Goal: Task Accomplishment & Management: Use online tool/utility

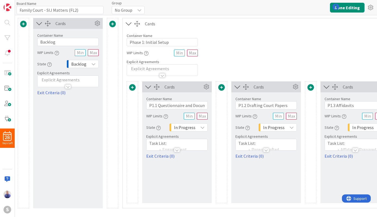
type input "Family Court - SIJ Matters (FL2)"
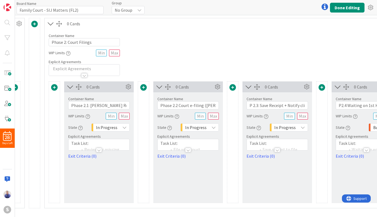
scroll to position [0, 386]
click at [112, 105] on input "Phase 2.1: [PERSON_NAME] Review" at bounding box center [97, 105] width 61 height 8
type input "Phase 2.1: [PERSON_NAME] Review + E-File"
click at [188, 148] on div at bounding box center [187, 150] width 6 height 4
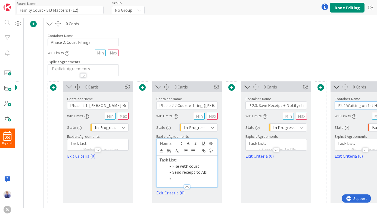
click at [347, 104] on input "P2.4 Waiting on 1st Hearing Date" at bounding box center [365, 105] width 61 height 8
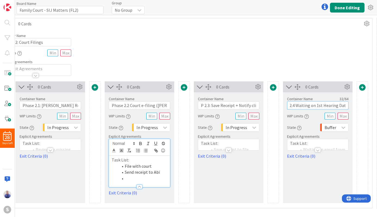
scroll to position [0, 451]
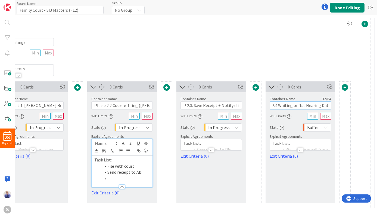
drag, startPoint x: 346, startPoint y: 104, endPoint x: 337, endPoint y: 104, distance: 9.2
click at [331, 104] on input "P2.4 Waiting on 1st Hearing Date" at bounding box center [300, 105] width 61 height 8
drag, startPoint x: 301, startPoint y: 149, endPoint x: 292, endPoint y: 155, distance: 10.5
click at [301, 150] on div at bounding box center [300, 150] width 6 height 4
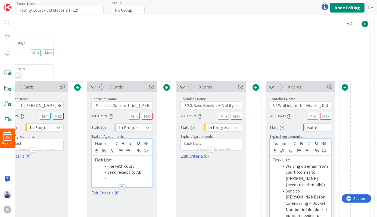
click at [212, 148] on div at bounding box center [211, 150] width 6 height 4
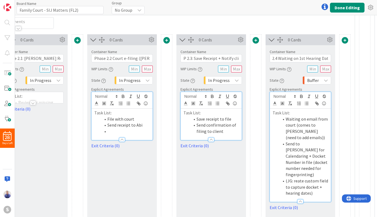
scroll to position [47, 451]
drag, startPoint x: 232, startPoint y: 131, endPoint x: 181, endPoint y: 123, distance: 51.2
click at [196, 125] on li "Send confirmation of filing to client" at bounding box center [214, 127] width 49 height 12
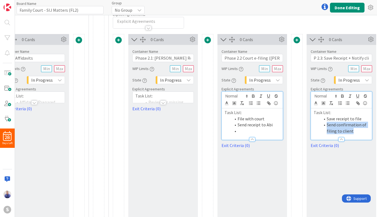
scroll to position [47, 317]
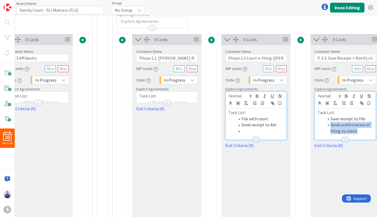
click at [167, 102] on div at bounding box center [167, 102] width 6 height 4
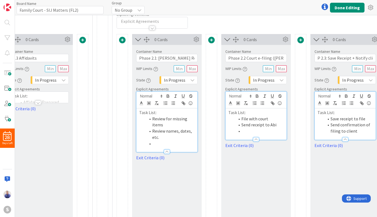
click at [139, 113] on p "Task List:" at bounding box center [166, 112] width 55 height 6
click at [285, 40] on icon at bounding box center [285, 39] width 8 height 8
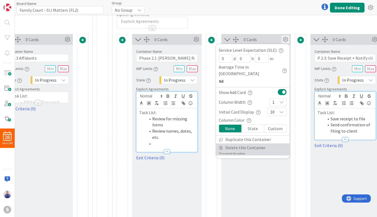
click at [238, 144] on span "Delete this Container" at bounding box center [245, 148] width 40 height 8
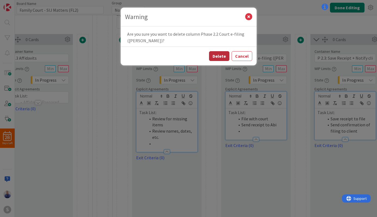
click at [217, 57] on button "Delete" at bounding box center [219, 56] width 20 height 10
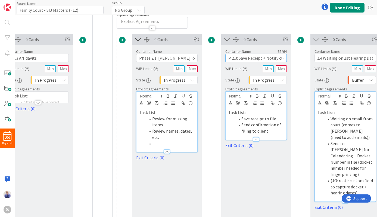
click at [236, 59] on input "P 2.3: Save Receipt + Notify client" at bounding box center [255, 58] width 61 height 8
type input "P 2.2: Save Receipt + Notify client"
click at [320, 58] on input "P2.4 Waiting on 1st Hearing Date" at bounding box center [344, 58] width 61 height 8
type input "P2.3 Waiting on 1st Hearing Date"
click at [295, 167] on div at bounding box center [300, 125] width 11 height 183
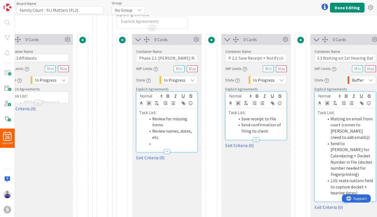
click at [367, 78] on div "Buffer" at bounding box center [361, 80] width 29 height 8
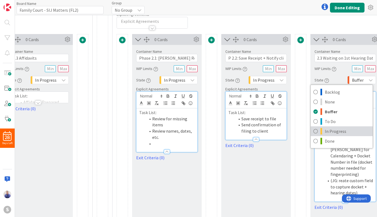
click at [343, 128] on span "In Progress" at bounding box center [347, 131] width 45 height 8
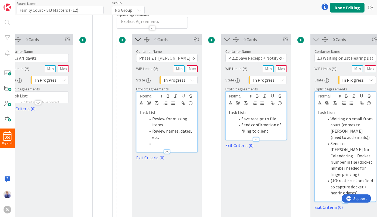
click at [294, 166] on div "0 Cards Container Name 31 / 64 Phase 2.1: [PERSON_NAME] Review + E-File WIP Lim…" at bounding box center [256, 125] width 279 height 183
click at [340, 11] on button "Done Editing" at bounding box center [347, 8] width 35 height 10
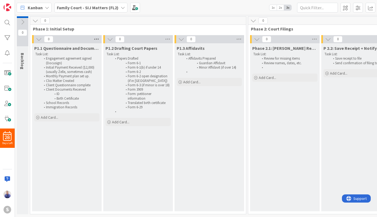
click at [96, 38] on icon at bounding box center [96, 39] width 7 height 8
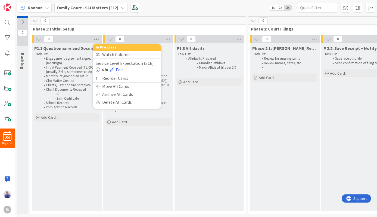
click at [95, 38] on icon at bounding box center [96, 39] width 7 height 8
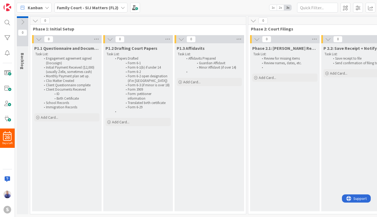
click at [24, 23] on icon at bounding box center [23, 22] width 6 height 6
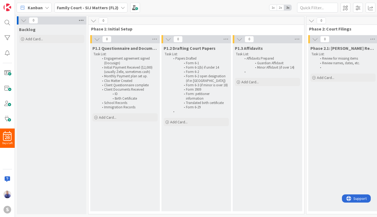
click at [80, 19] on icon at bounding box center [81, 20] width 7 height 8
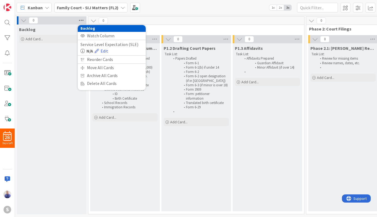
click at [80, 19] on icon at bounding box center [81, 20] width 7 height 8
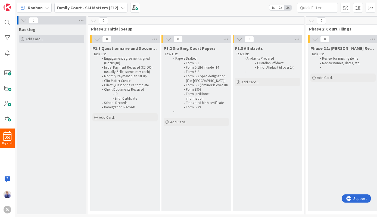
drag, startPoint x: 44, startPoint y: 71, endPoint x: 73, endPoint y: 41, distance: 42.7
click at [51, 64] on div "Backlog Add Card..." at bounding box center [52, 118] width 70 height 189
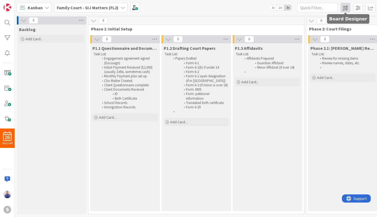
click at [344, 10] on span at bounding box center [346, 8] width 10 height 10
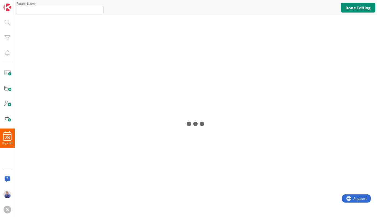
type input "Family Court - SIJ Matters (FL2)"
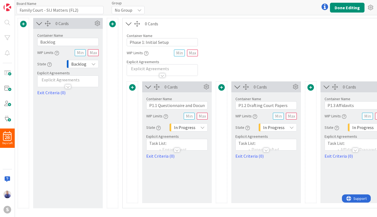
click at [113, 24] on span at bounding box center [112, 24] width 7 height 7
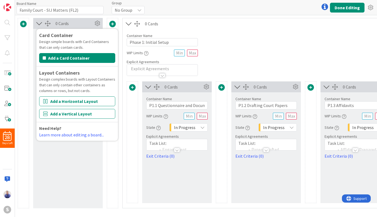
click at [201, 31] on div "Container Name 22 / 64 Phase 1: Initial Setup WIP Limits Explicit Agreements" at bounding box center [266, 52] width 287 height 47
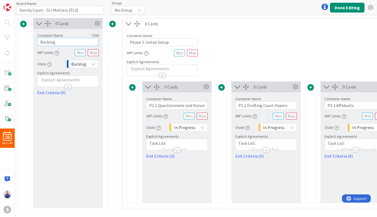
click at [70, 40] on input "Backlog" at bounding box center [67, 42] width 61 height 8
drag, startPoint x: 78, startPoint y: 105, endPoint x: 86, endPoint y: 75, distance: 30.7
click at [81, 99] on div "0 Cards Container Name 17 / 64 New Card Creation WIP Limits State Backlog Expli…" at bounding box center [68, 113] width 70 height 190
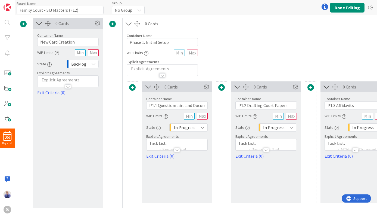
click at [89, 66] on div "Backlog" at bounding box center [83, 64] width 32 height 8
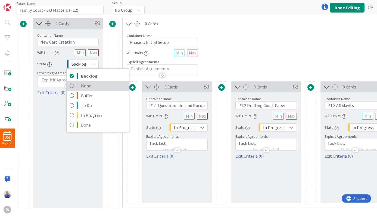
click at [88, 85] on span "None" at bounding box center [103, 86] width 45 height 8
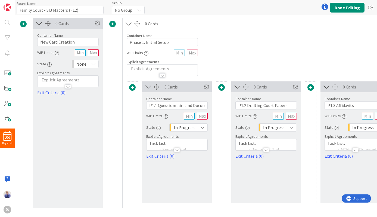
click at [65, 45] on div "Container Name 17 / 64 New Card Creation WIP Limits State None Backlog None Buf…" at bounding box center [67, 62] width 61 height 67
drag, startPoint x: 86, startPoint y: 43, endPoint x: 24, endPoint y: 41, distance: 61.2
click at [37, 41] on input "New Card Creation" at bounding box center [67, 42] width 61 height 8
type input "Board Policies + Info"
click at [63, 126] on div "0 Cards Container Name 21 / 64 Board Policies + Info WIP Limits State None Back…" at bounding box center [68, 113] width 70 height 190
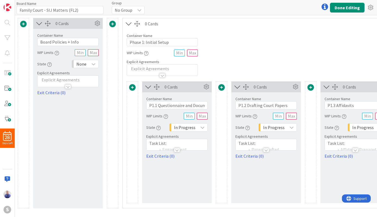
click at [131, 86] on span at bounding box center [132, 87] width 7 height 7
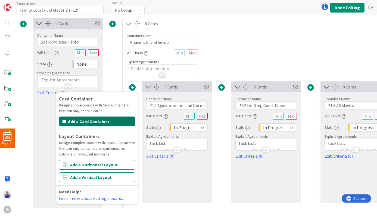
click at [113, 123] on button "Add a Card Container" at bounding box center [97, 121] width 76 height 10
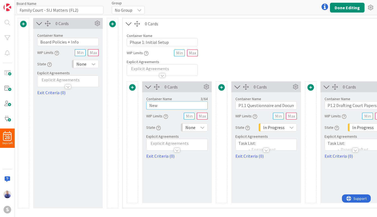
click at [166, 104] on input "New" at bounding box center [176, 105] width 61 height 8
type input "New Card Inbox"
drag, startPoint x: 200, startPoint y: 173, endPoint x: 192, endPoint y: 128, distance: 45.6
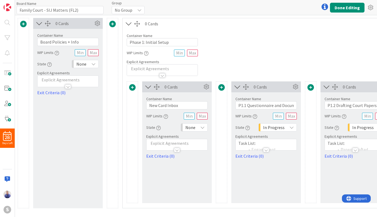
click at [200, 172] on div "0 Cards Container Name 14 / 64 New Card Inbox WIP Limits State None Explicit Ag…" at bounding box center [177, 141] width 70 height 121
click at [196, 129] on div "None" at bounding box center [194, 127] width 27 height 8
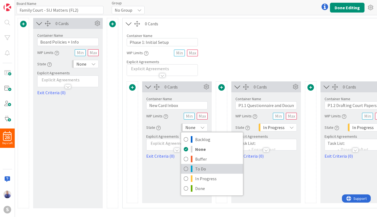
click at [198, 166] on span "To Do" at bounding box center [217, 168] width 45 height 8
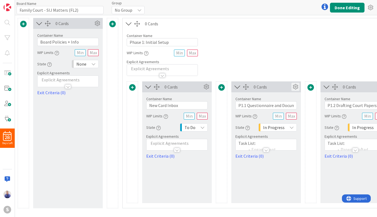
click at [297, 87] on icon at bounding box center [295, 87] width 8 height 8
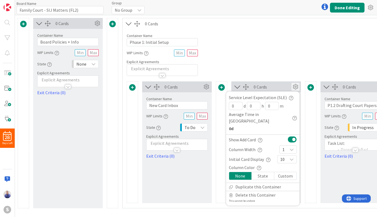
click at [294, 136] on button at bounding box center [292, 139] width 9 height 7
click at [200, 203] on div "Card Container Design simple boards with Card Containers that can only contain …" at bounding box center [311, 144] width 376 height 126
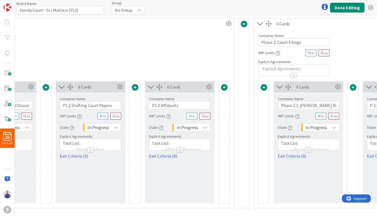
scroll to position [0, 272]
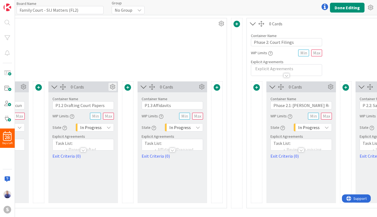
click at [114, 87] on icon at bounding box center [112, 87] width 8 height 8
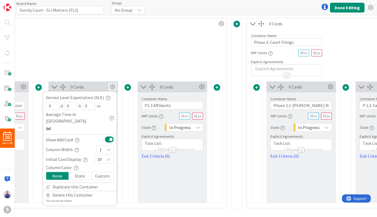
click at [108, 136] on button at bounding box center [109, 139] width 9 height 7
click at [202, 86] on icon at bounding box center [202, 87] width 8 height 8
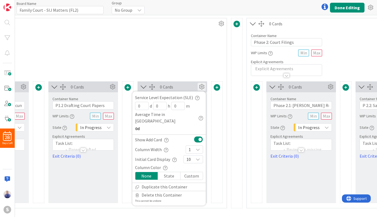
click at [199, 136] on button at bounding box center [198, 139] width 9 height 7
click at [331, 88] on icon at bounding box center [330, 87] width 8 height 8
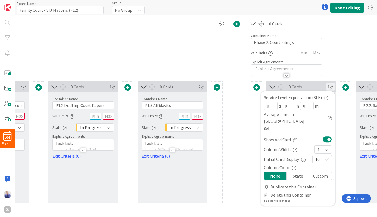
click at [326, 136] on button at bounding box center [327, 139] width 9 height 7
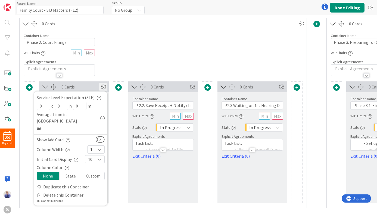
scroll to position [0, 507]
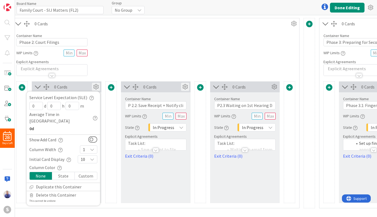
click at [185, 85] on icon at bounding box center [185, 87] width 8 height 8
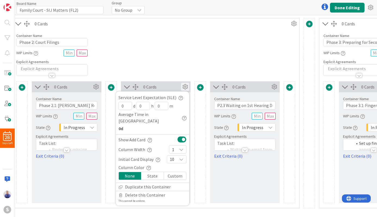
click at [181, 136] on button at bounding box center [181, 139] width 9 height 7
click at [271, 88] on icon at bounding box center [274, 87] width 8 height 8
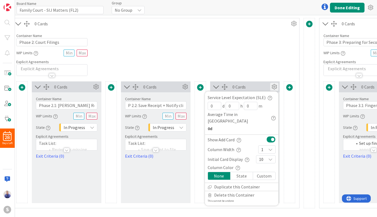
click at [272, 136] on button at bounding box center [271, 139] width 9 height 7
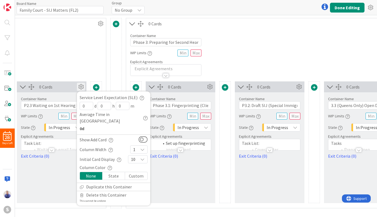
scroll to position [0, 706]
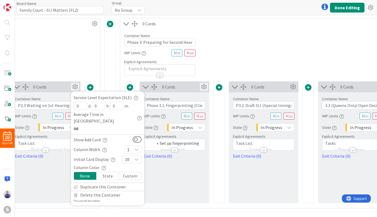
click at [204, 89] on icon at bounding box center [204, 87] width 8 height 8
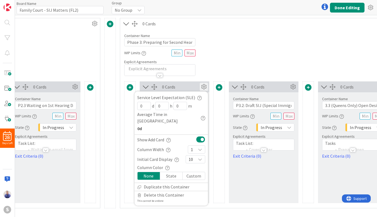
click at [202, 136] on button at bounding box center [200, 139] width 9 height 7
click at [291, 86] on icon at bounding box center [293, 87] width 8 height 8
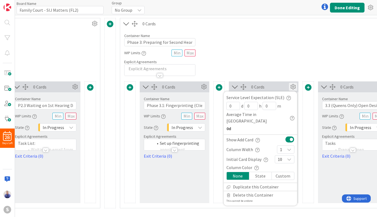
click at [291, 136] on button at bounding box center [289, 139] width 9 height 7
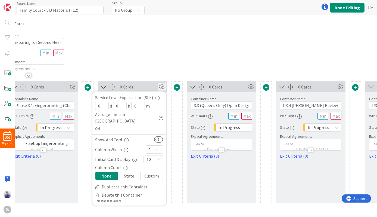
scroll to position [0, 840]
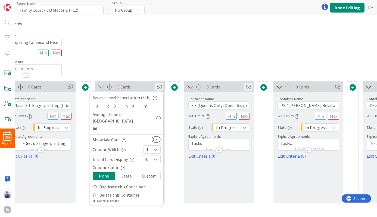
click at [251, 85] on icon at bounding box center [248, 87] width 8 height 8
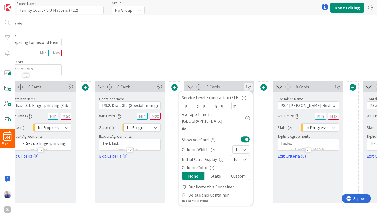
click at [247, 136] on button at bounding box center [245, 139] width 9 height 7
click at [339, 86] on icon at bounding box center [337, 87] width 8 height 8
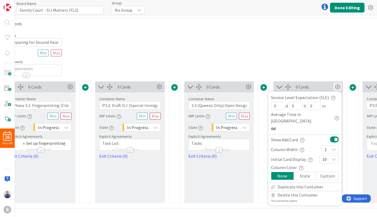
click at [334, 136] on button at bounding box center [334, 139] width 9 height 7
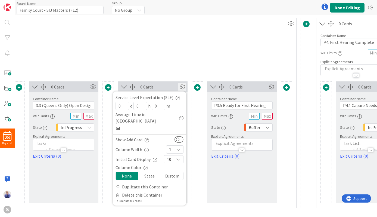
scroll to position [0, 1028]
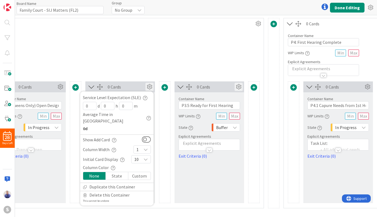
click at [236, 88] on icon at bounding box center [239, 87] width 8 height 8
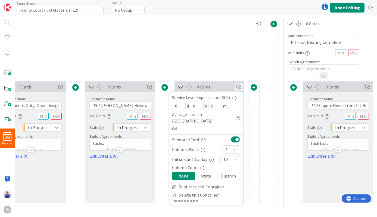
click at [234, 136] on button at bounding box center [235, 139] width 9 height 7
click at [368, 87] on icon at bounding box center [367, 87] width 8 height 8
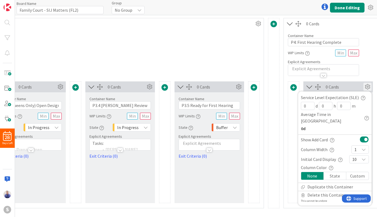
click at [364, 136] on button at bounding box center [364, 139] width 9 height 7
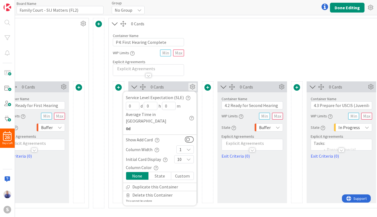
scroll to position [0, 1218]
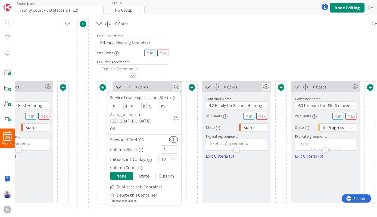
click at [265, 86] on icon at bounding box center [266, 87] width 8 height 8
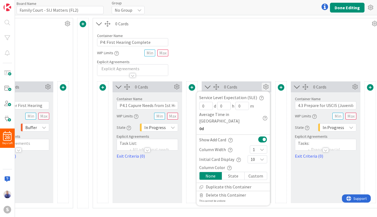
click at [263, 136] on button at bounding box center [262, 139] width 9 height 7
click at [352, 88] on icon at bounding box center [355, 87] width 8 height 8
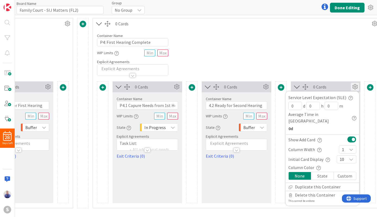
click at [351, 136] on button at bounding box center [351, 139] width 9 height 7
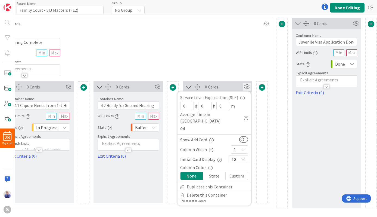
scroll to position [0, 1329]
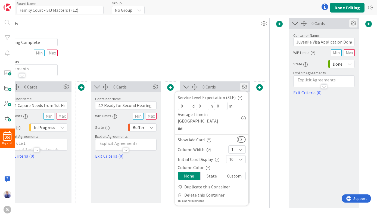
click at [352, 25] on icon at bounding box center [353, 23] width 8 height 8
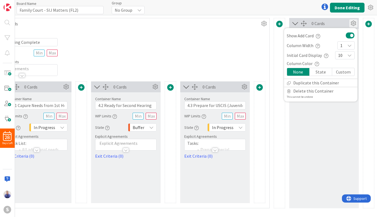
click at [321, 72] on div "State" at bounding box center [321, 72] width 23 height 8
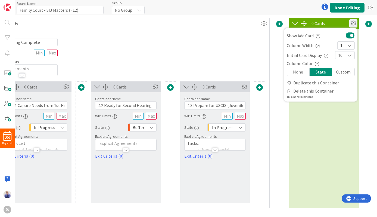
click at [352, 35] on button at bounding box center [350, 35] width 9 height 7
click at [336, 129] on div "0 Cards Show Add Card Column Width 1 Initial Card Display 10 Column Color None …" at bounding box center [324, 113] width 70 height 190
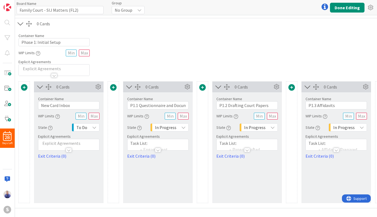
scroll to position [0, 106]
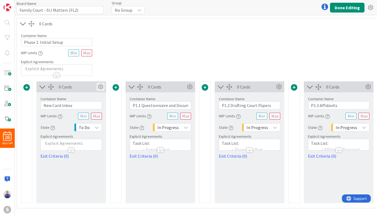
click at [100, 88] on icon at bounding box center [100, 87] width 8 height 8
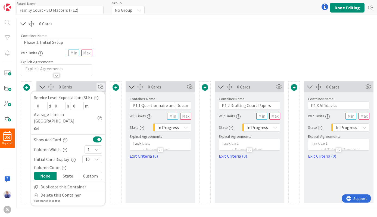
click at [71, 172] on div "State" at bounding box center [68, 176] width 23 height 8
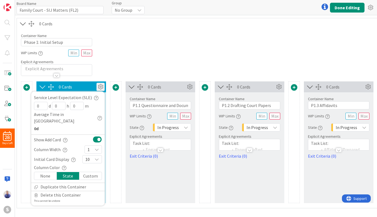
click at [128, 71] on div "Container Name 22 / 64 Phase 1: Initial Setup WIP Limits Explicit Agreements" at bounding box center [205, 52] width 376 height 47
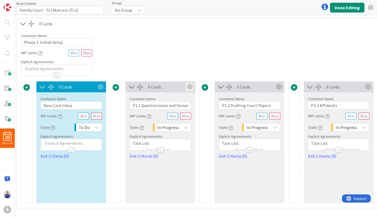
click at [192, 85] on icon at bounding box center [190, 87] width 8 height 8
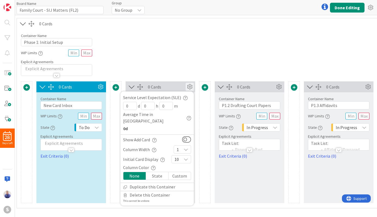
click at [174, 172] on div "Custom" at bounding box center [180, 176] width 22 height 8
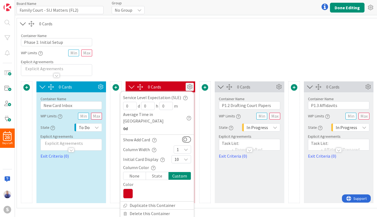
click at [127, 188] on icon at bounding box center [128, 193] width 10 height 10
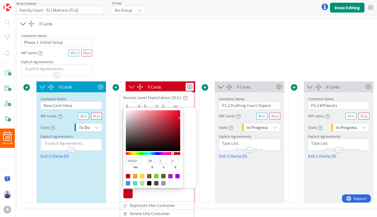
click at [135, 174] on div at bounding box center [135, 176] width 4 height 4
type input "F5A623"
type input "245"
type input "166"
type input "35"
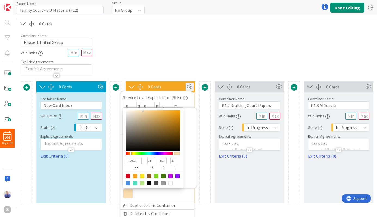
type input "FADEAF"
type input "250"
type input "222"
type input "175"
click at [142, 110] on div at bounding box center [153, 130] width 54 height 41
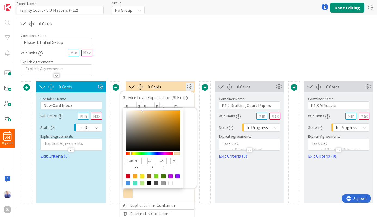
click at [137, 157] on input "FADEAF" at bounding box center [134, 160] width 16 height 7
click at [252, 65] on div "Container Name 22 / 64 Phase 1: Initial Setup WIP Limits Explicit Agreements" at bounding box center [205, 52] width 376 height 47
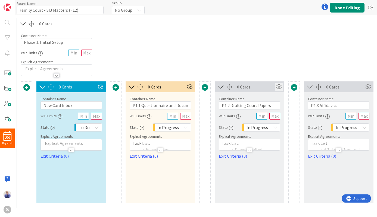
click at [279, 89] on icon at bounding box center [279, 87] width 8 height 8
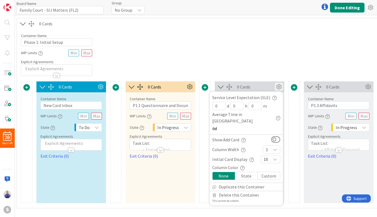
click at [264, 172] on div "Custom" at bounding box center [269, 176] width 22 height 8
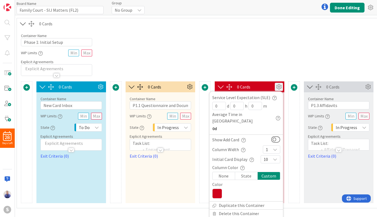
click at [217, 188] on icon at bounding box center [217, 193] width 10 height 10
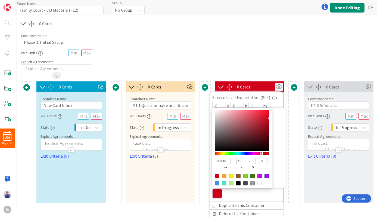
click at [223, 157] on input "D0021B" at bounding box center [223, 160] width 16 height 7
paste input "FADEAF"
type input "FADEAF"
type input "250"
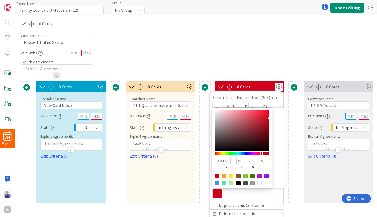
type input "222"
type input "175"
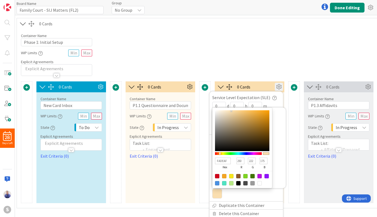
type input "FCC76E"
type input "252"
type input "199"
type input "110"
click at [246, 110] on div at bounding box center [242, 130] width 54 height 41
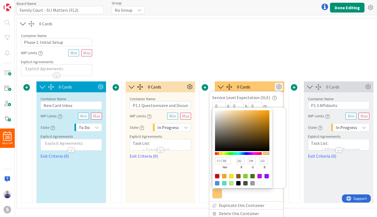
click at [288, 184] on div "Card Container Design simple boards with Card Containers that can only contain …" at bounding box center [205, 141] width 368 height 121
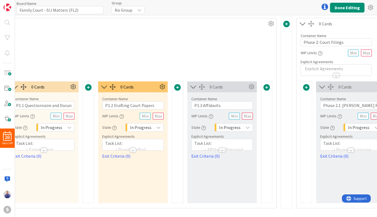
scroll to position [0, 223]
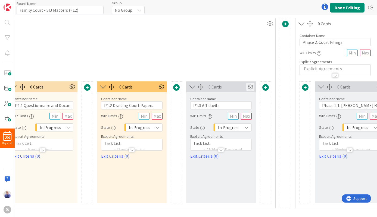
click at [251, 85] on icon at bounding box center [250, 87] width 8 height 8
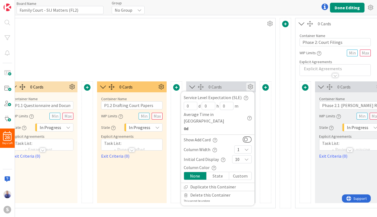
click at [244, 172] on div "Custom" at bounding box center [240, 176] width 22 height 8
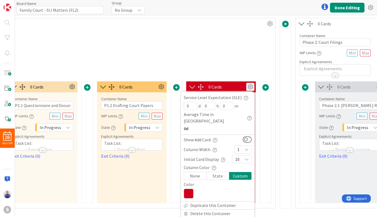
drag, startPoint x: 192, startPoint y: 186, endPoint x: 195, endPoint y: 184, distance: 3.9
click at [192, 188] on icon at bounding box center [189, 193] width 10 height 10
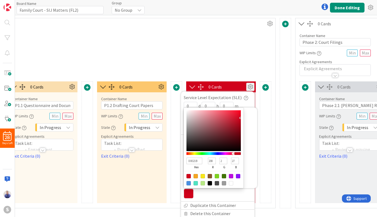
click at [194, 157] on input "D0021B" at bounding box center [194, 160] width 16 height 7
paste input "FADEAF"
type input "FADEAF"
type input "250"
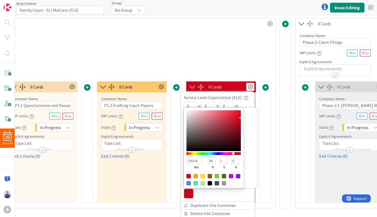
type input "222"
type input "175"
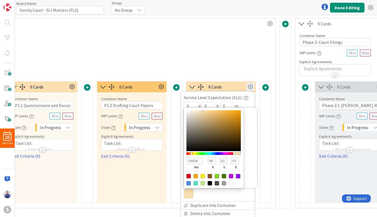
type input "F7AB2B"
type input "247"
type input "171"
type input "43"
click at [231, 110] on div at bounding box center [213, 130] width 54 height 41
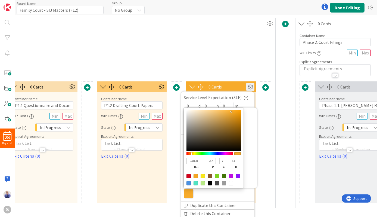
click at [231, 64] on div "Container Name 22 / 64 Phase 1: Initial Setup WIP Limits Explicit Agreements" at bounding box center [87, 52] width 376 height 47
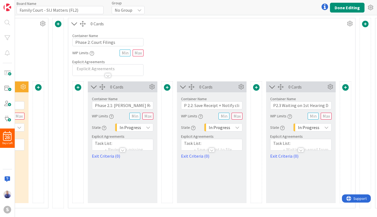
scroll to position [0, 450]
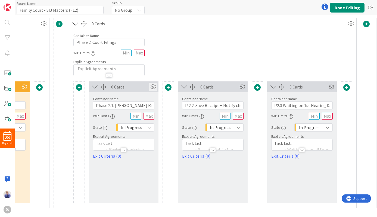
click at [153, 86] on icon at bounding box center [153, 87] width 8 height 8
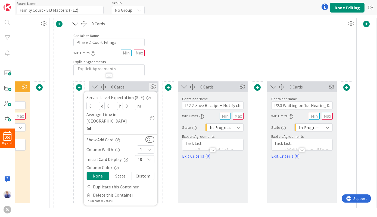
click at [143, 172] on div "Custom" at bounding box center [143, 176] width 22 height 8
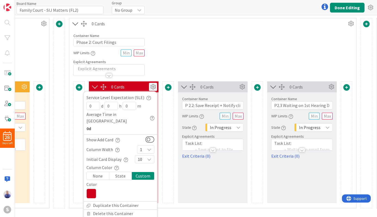
click at [93, 188] on icon at bounding box center [91, 193] width 10 height 10
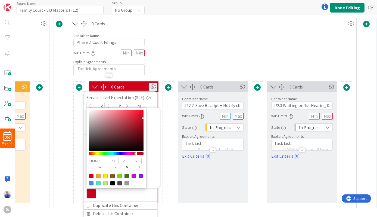
click at [107, 174] on div at bounding box center [105, 176] width 4 height 4
type input "F8E71C"
type input "248"
type input "231"
type input "28"
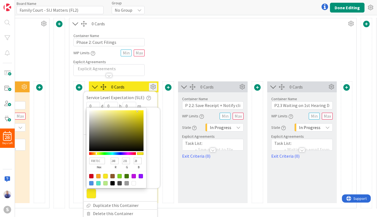
type input "F0EBAB"
type input "240"
type input "235"
type input "171"
click at [105, 110] on div at bounding box center [116, 130] width 54 height 41
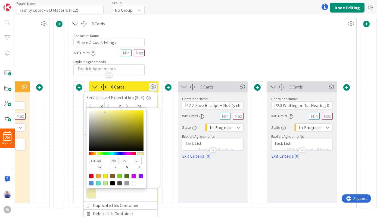
click at [105, 112] on div at bounding box center [104, 112] width 1 height 1
type input "F2EDAC"
type input "242"
type input "237"
type input "172"
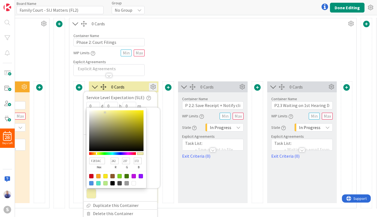
type input "F4EEAD"
type input "244"
type input "238"
type input "173"
type input "F5EFAE"
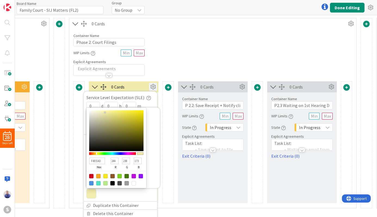
type input "245"
type input "239"
type input "174"
type input "F9F3B1"
type input "249"
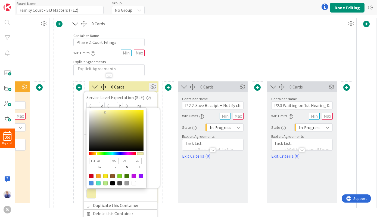
type input "243"
type input "177"
type input "FCF6B3"
type input "252"
type input "246"
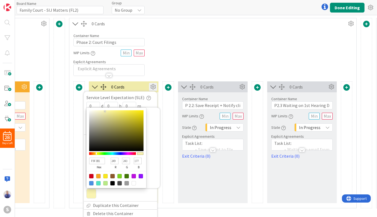
type input "179"
type input "FEF8B4"
type input "254"
type input "248"
type input "180"
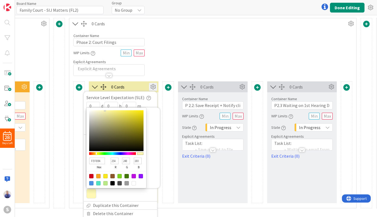
click at [105, 110] on div at bounding box center [104, 110] width 1 height 1
type input "FEFAB4"
type input "250"
type input "FEFCB4"
type input "252"
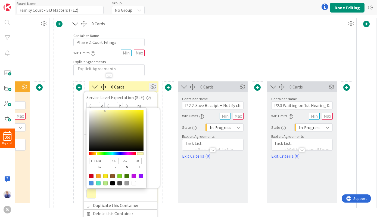
type input "FDFEB4"
type input "253"
type input "254"
type input "FBFEB4"
type input "251"
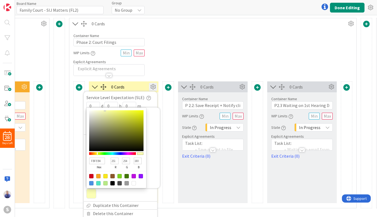
type input "F8FEB4"
type input "248"
type input "F5FEB4"
type input "245"
type input "F8FEB4"
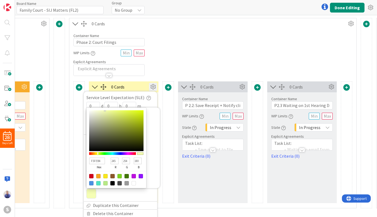
type input "248"
type input "FBFEB4"
type input "251"
type input "FDFEB4"
type input "253"
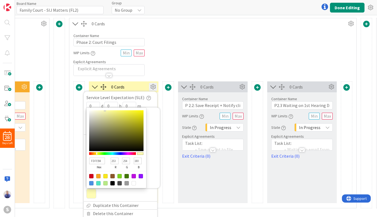
type input "FEFCB4"
type input "254"
type input "252"
type input "FEFAB4"
type input "250"
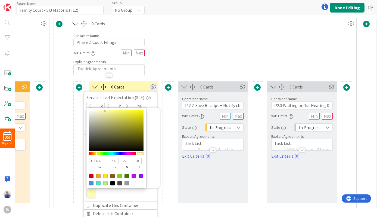
type input "FEF7B4"
type input "247"
type input "FEFAB4"
type input "250"
type input "FEFCB4"
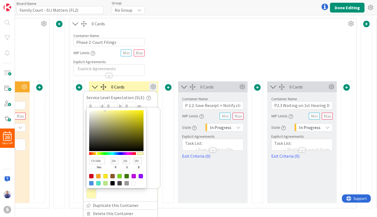
type input "252"
click at [97, 152] on div at bounding box center [96, 153] width 1 height 2
click at [164, 71] on div "Container Name 22 / 64 Phase 2: Court Filings WIP Limits Explicit Agreements" at bounding box center [212, 52] width 287 height 47
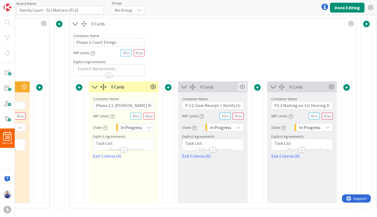
click at [244, 89] on icon at bounding box center [242, 87] width 8 height 8
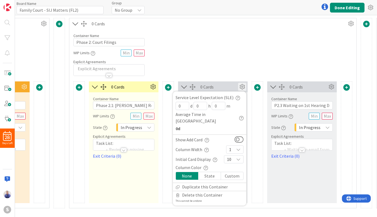
click at [233, 172] on div "Custom" at bounding box center [232, 176] width 22 height 8
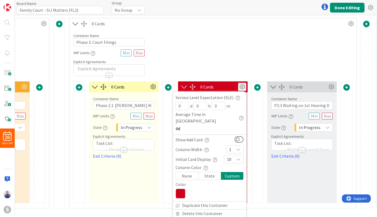
drag, startPoint x: 140, startPoint y: 89, endPoint x: 145, endPoint y: 88, distance: 5.5
click at [140, 88] on div "0 Cards" at bounding box center [130, 86] width 38 height 7
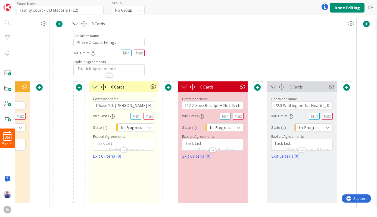
drag, startPoint x: 151, startPoint y: 87, endPoint x: 149, endPoint y: 93, distance: 7.2
click at [151, 87] on icon at bounding box center [153, 87] width 8 height 8
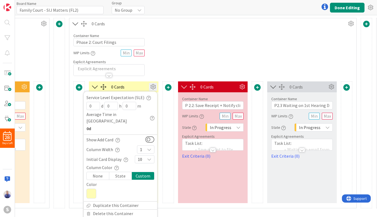
click at [92, 188] on icon at bounding box center [91, 193] width 10 height 10
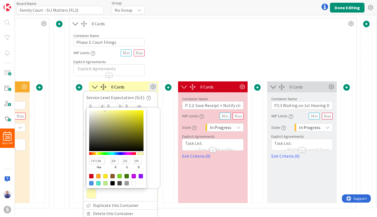
click at [95, 157] on input "FEFCB4" at bounding box center [97, 160] width 16 height 7
drag, startPoint x: 238, startPoint y: 66, endPoint x: 242, endPoint y: 86, distance: 20.2
click at [238, 66] on div "Container Name 22 / 64 Phase 2: Court Filings WIP Limits Explicit Agreements" at bounding box center [212, 52] width 287 height 47
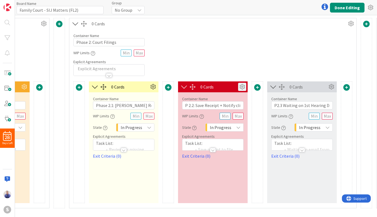
click at [242, 86] on icon at bounding box center [242, 87] width 8 height 8
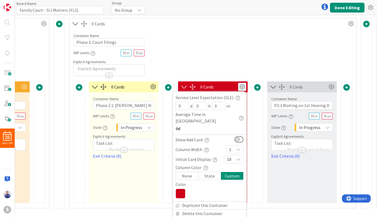
click at [180, 188] on icon at bounding box center [181, 193] width 10 height 10
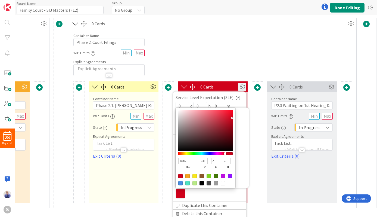
click at [186, 157] on input "D0021B" at bounding box center [186, 160] width 16 height 7
paste input "FEFCB4"
type input "FEFCB4"
type input "254"
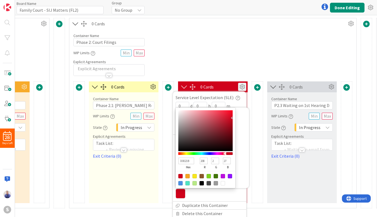
type input "252"
type input "180"
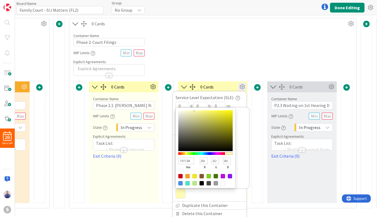
type input "FCF86E"
type input "252"
type input "248"
type input "110"
click at [209, 110] on div at bounding box center [205, 130] width 54 height 41
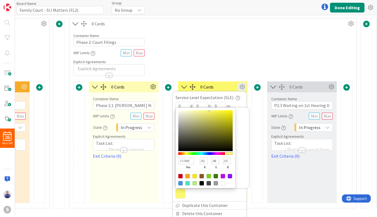
click at [216, 73] on div "Container Name 22 / 64 Phase 2: Court Filings WIP Limits Explicit Agreements" at bounding box center [212, 52] width 287 height 47
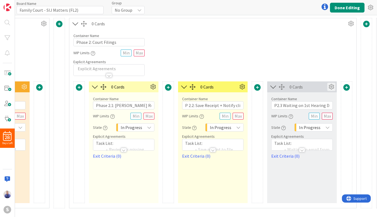
click at [331, 85] on icon at bounding box center [331, 87] width 8 height 8
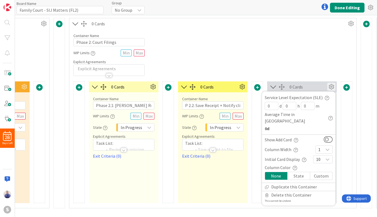
click at [324, 172] on div "Custom" at bounding box center [321, 176] width 22 height 8
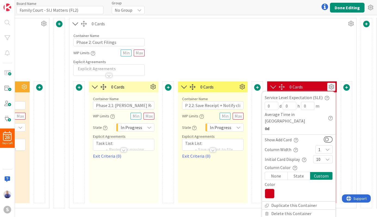
drag, startPoint x: 270, startPoint y: 186, endPoint x: 273, endPoint y: 183, distance: 4.0
click at [270, 188] on icon at bounding box center [270, 193] width 10 height 10
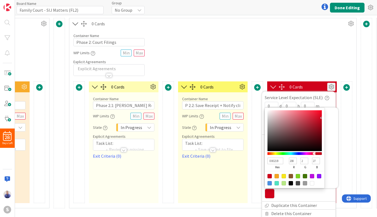
drag, startPoint x: 283, startPoint y: 170, endPoint x: 287, endPoint y: 151, distance: 18.9
click at [283, 174] on div at bounding box center [284, 176] width 4 height 4
type input "F8E71C"
type input "248"
type input "231"
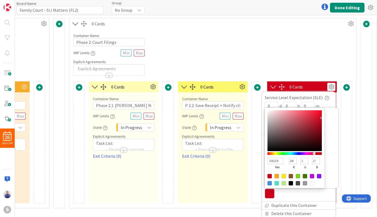
type input "28"
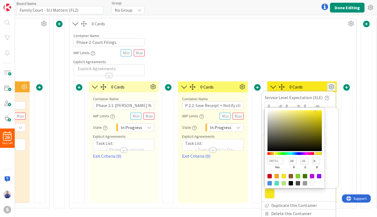
click at [299, 65] on div "Container Name 22 / 64 Phase 2: Court Filings WIP Limits Explicit Agreements" at bounding box center [212, 52] width 287 height 47
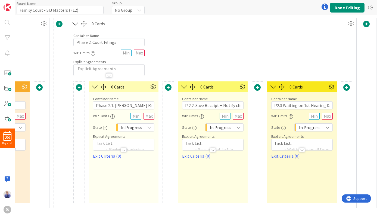
click at [312, 129] on span "In Progress" at bounding box center [309, 127] width 21 height 8
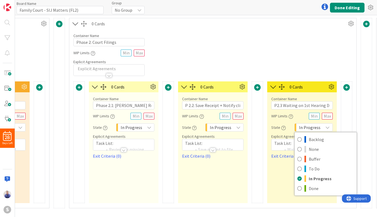
click at [312, 128] on span "In Progress" at bounding box center [309, 127] width 21 height 8
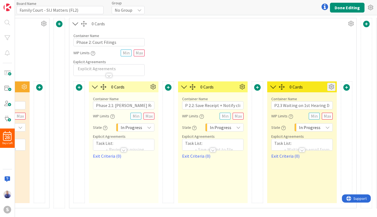
click at [332, 88] on icon at bounding box center [331, 87] width 8 height 8
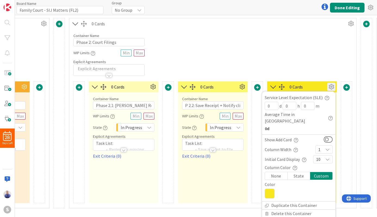
click at [272, 188] on icon at bounding box center [270, 193] width 10 height 10
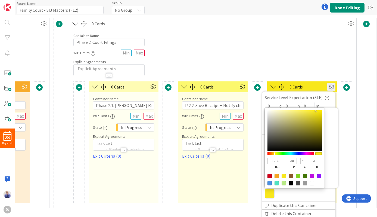
click at [270, 157] on input "F8E71C" at bounding box center [275, 160] width 16 height 7
paste input "EFCB4"
type input "FEFCB4"
type input "254"
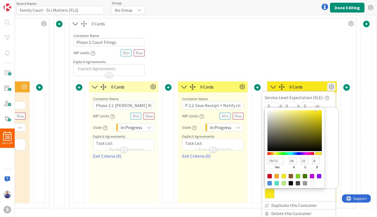
type input "252"
type input "180"
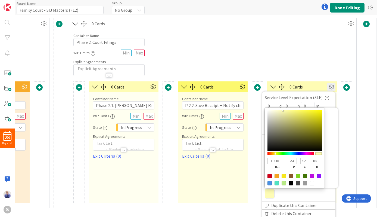
type input "FAF40A"
type input "250"
type input "244"
type input "10"
click at [320, 110] on div at bounding box center [294, 130] width 54 height 41
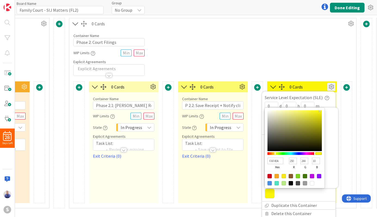
click at [305, 67] on div "Container Name 22 / 64 Phase 2: Court Filings WIP Limits Explicit Agreements" at bounding box center [212, 52] width 287 height 47
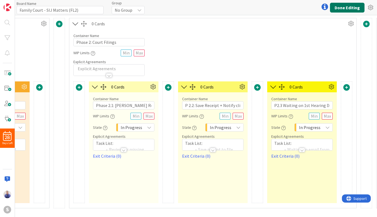
click at [345, 9] on button "Done Editing" at bounding box center [347, 8] width 35 height 10
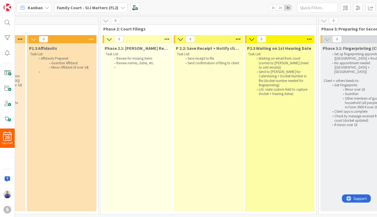
scroll to position [0, 280]
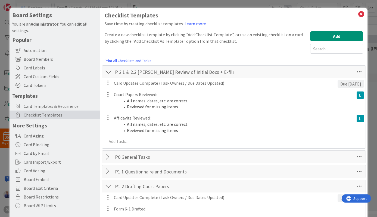
scroll to position [7, 0]
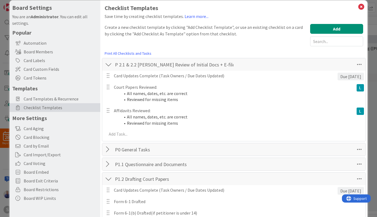
click at [127, 69] on input "P 2.1 & 2.2 Lina Review of Initial Docs + E-file" at bounding box center [174, 65] width 122 height 10
type input "P 2.1 - 2.2 Lina Review of Initial Docs + E-file"
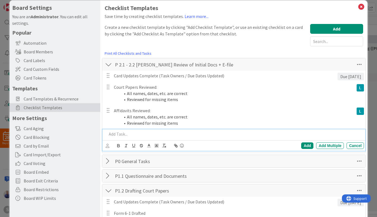
click at [177, 138] on div at bounding box center [235, 134] width 260 height 10
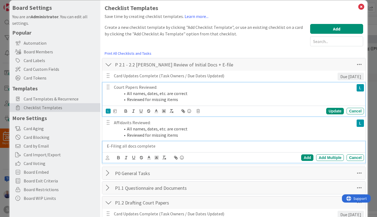
click at [198, 99] on li "Reviewed for missing items" at bounding box center [235, 99] width 231 height 6
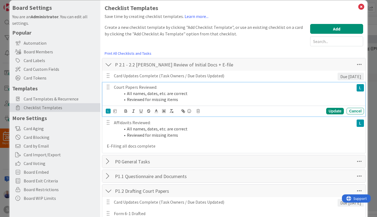
click at [175, 100] on li "Reviewed for missing items" at bounding box center [235, 99] width 231 height 6
drag, startPoint x: 186, startPoint y: 99, endPoint x: 191, endPoint y: 98, distance: 5.6
click at [188, 99] on li "Reviewed for missing items" at bounding box center [235, 99] width 231 height 6
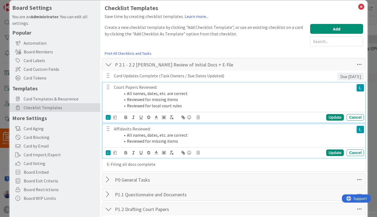
click at [181, 143] on li "Reviewed for missing items" at bounding box center [235, 141] width 231 height 6
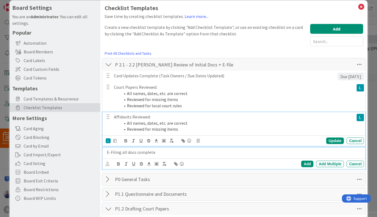
click at [178, 152] on p "E-Filing all docs complete" at bounding box center [234, 152] width 255 height 6
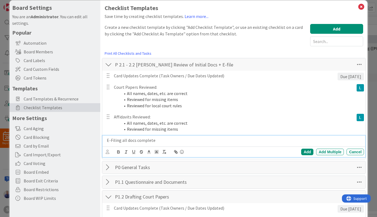
click at [180, 139] on p "E-Filing all docs complete" at bounding box center [234, 140] width 255 height 6
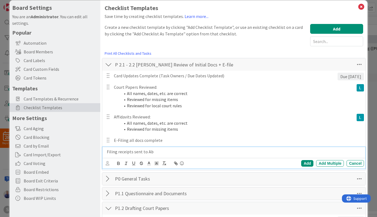
click at [155, 150] on p "Filing receipts sent to Ab" at bounding box center [234, 151] width 255 height 6
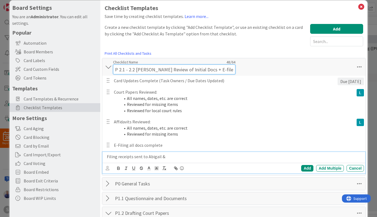
click at [190, 65] on input "P 2.1 - 2.2 Lina Review of Initial Docs + E-file" at bounding box center [174, 69] width 122 height 10
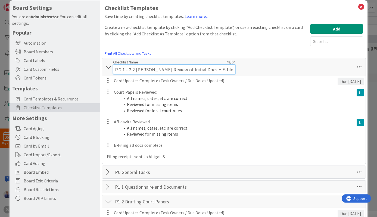
click at [132, 70] on input "P 2.1 - 2.2 Lina Review of Initial Docs + E-file" at bounding box center [174, 69] width 122 height 10
drag, startPoint x: 135, startPoint y: 70, endPoint x: 126, endPoint y: 71, distance: 9.0
click at [126, 71] on input "P 2.1 - 2.2 Lina Review of Initial Docs + E-file" at bounding box center [174, 69] width 122 height 10
click at [180, 70] on input "P 2.1 Lina Review of Initial Docs + E-file" at bounding box center [174, 69] width 122 height 10
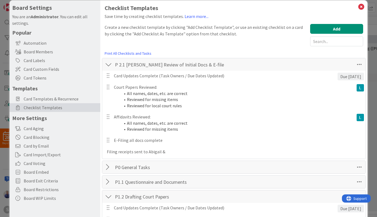
click at [208, 114] on div "Card Updates Complete (Task Owners / Due Dates Updated) Due in 0 days The date …" at bounding box center [234, 115] width 258 height 88
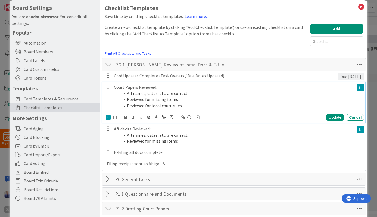
click at [185, 85] on p "Court Papers Reviewed:" at bounding box center [233, 87] width 238 height 6
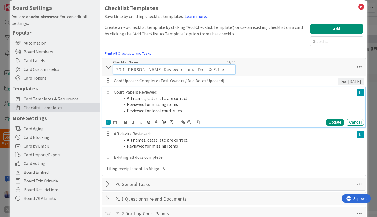
click at [129, 64] on input "P 2.1 Lina Review of Initial Docs & E-file" at bounding box center [174, 69] width 122 height 10
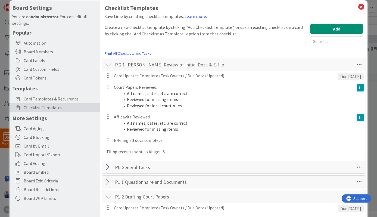
click at [129, 63] on div "Checklist Name 42 / 64 P 2.1 Lina Review of Initial Docs & E-file" at bounding box center [174, 65] width 122 height 10
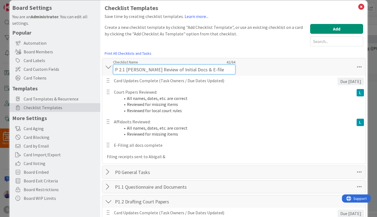
click at [130, 65] on input "P 2.1 Lina Review of Initial Docs & E-file" at bounding box center [174, 69] width 122 height 10
click at [131, 69] on input "P 2.1 Lina Review of Initial Docs & E-file" at bounding box center [174, 69] width 122 height 10
click at [204, 68] on input "P 2.1 Attorney Review of Initial Docs & E-file" at bounding box center [174, 69] width 122 height 10
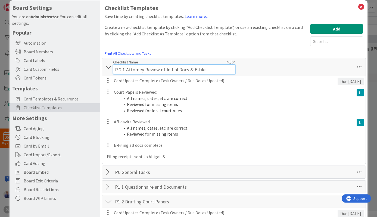
type input "P 2.1 Attorney Review of Initial Docs & E-file"
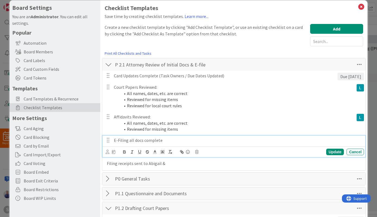
click at [199, 145] on div "E-Filing all docs complete" at bounding box center [238, 140] width 252 height 10
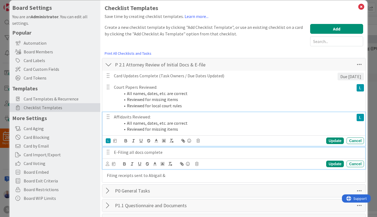
click at [195, 128] on li "Reviewed for missing items" at bounding box center [235, 129] width 231 height 6
click at [178, 155] on p "E-Filing all docs complete" at bounding box center [238, 152] width 248 height 6
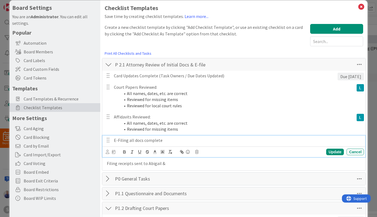
click at [174, 141] on p "E-Filing all docs complete" at bounding box center [238, 140] width 248 height 6
drag, startPoint x: 175, startPoint y: 141, endPoint x: 111, endPoint y: 141, distance: 64.4
click at [112, 141] on div "E-Filing all docs complete" at bounding box center [238, 140] width 252 height 10
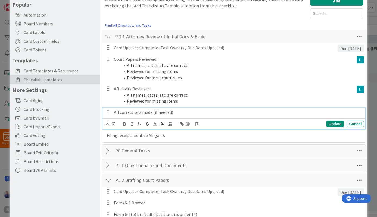
scroll to position [36, 0]
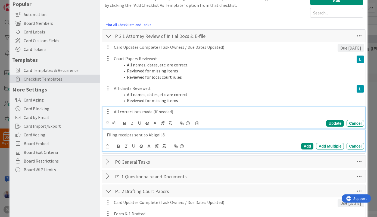
click at [199, 133] on p "Filing receipts sent to Abigail &" at bounding box center [234, 135] width 255 height 6
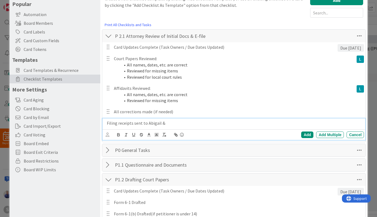
click at [173, 126] on p "Filing receipts sent to Abigail &" at bounding box center [234, 123] width 255 height 6
click at [108, 124] on p "Filing receipts sent to Abigail for" at bounding box center [234, 123] width 255 height 6
click at [107, 124] on p "Filing receipts sent to Abigail for" at bounding box center [234, 123] width 255 height 6
drag, startPoint x: 117, startPoint y: 124, endPoint x: 101, endPoint y: 122, distance: 15.9
click at [105, 122] on div "Filing receipts sent to Abigail for" at bounding box center [235, 123] width 260 height 10
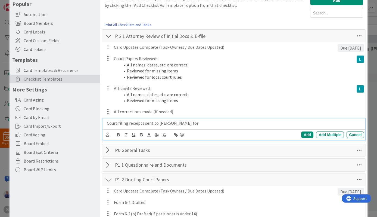
click at [184, 124] on p "Court filing receipts sent to Abigail for" at bounding box center [234, 123] width 255 height 6
click at [303, 136] on div "Add" at bounding box center [307, 134] width 12 height 7
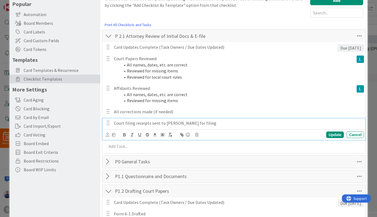
click at [199, 123] on p "Court filing receipts sent to Abigail for filing" at bounding box center [238, 123] width 248 height 6
click at [331, 134] on div "Update" at bounding box center [335, 134] width 18 height 7
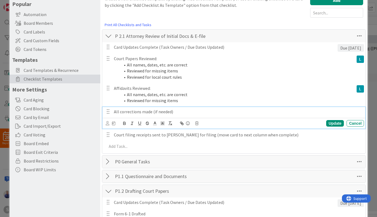
click at [202, 112] on p "All corrections made (if needed)" at bounding box center [238, 111] width 248 height 6
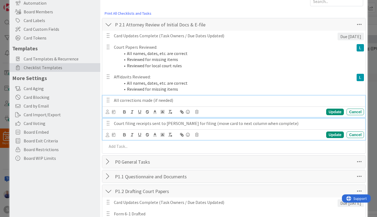
click at [187, 124] on p "Court filing receipts sent to Abigail for filing (move card to next column when…" at bounding box center [238, 123] width 248 height 6
click at [180, 103] on p "All corrections made (if needed)" at bounding box center [238, 100] width 248 height 6
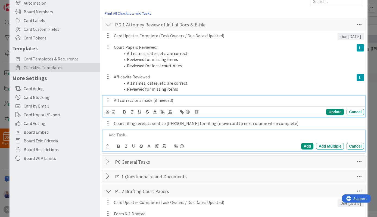
click at [115, 137] on p at bounding box center [234, 135] width 255 height 6
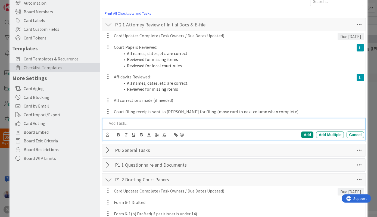
click at [132, 123] on p at bounding box center [234, 123] width 255 height 6
click at [301, 136] on div "Add" at bounding box center [307, 134] width 12 height 7
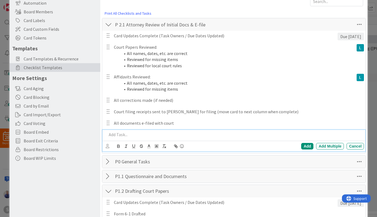
click at [238, 131] on div at bounding box center [235, 135] width 260 height 10
click at [159, 134] on p at bounding box center [234, 134] width 255 height 6
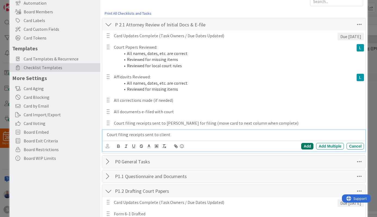
click at [301, 145] on div "Add" at bounding box center [307, 146] width 12 height 7
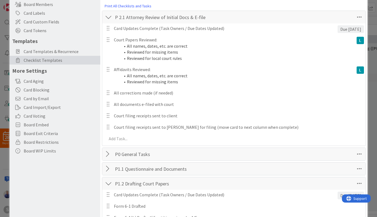
scroll to position [59, 0]
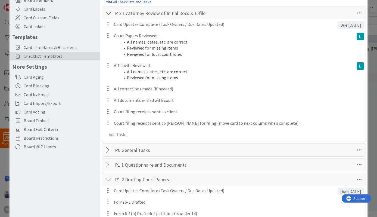
click at [111, 14] on div at bounding box center [108, 13] width 7 height 10
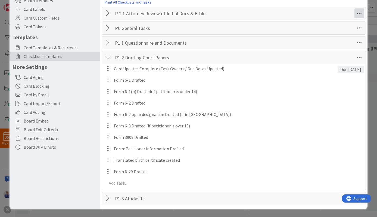
click at [356, 13] on icon at bounding box center [359, 13] width 10 height 10
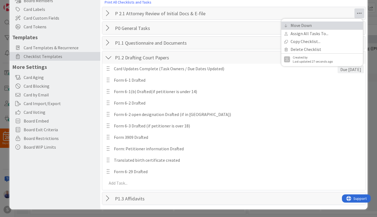
click at [336, 27] on link "Move Down" at bounding box center [322, 25] width 82 height 8
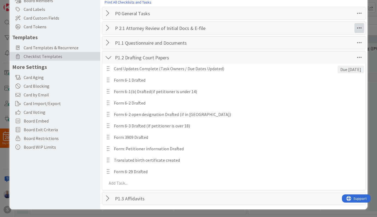
click at [357, 30] on icon at bounding box center [359, 28] width 10 height 10
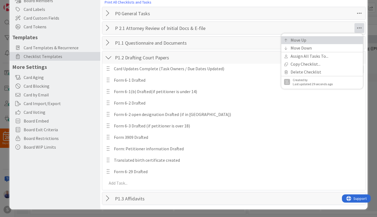
scroll to position [56, 0]
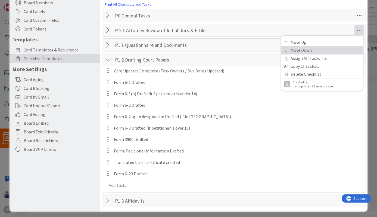
click at [339, 49] on link "Move Down" at bounding box center [322, 50] width 82 height 8
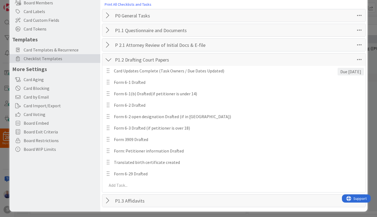
scroll to position [58, 0]
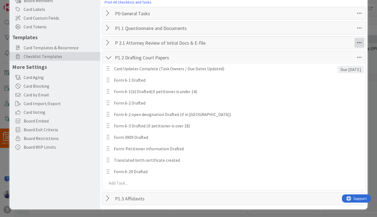
click at [354, 43] on icon at bounding box center [359, 43] width 10 height 10
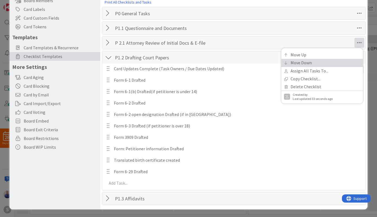
click at [327, 65] on link "Move Down" at bounding box center [322, 63] width 82 height 8
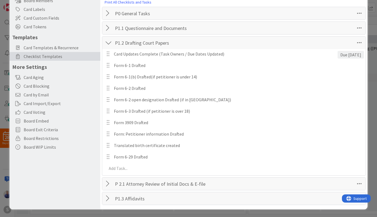
click at [111, 43] on div at bounding box center [108, 43] width 7 height 10
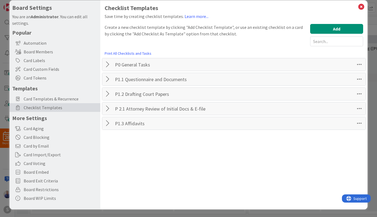
scroll to position [7, 0]
click at [354, 108] on icon at bounding box center [359, 109] width 10 height 10
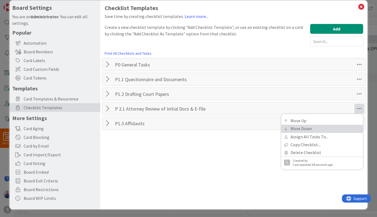
click at [308, 125] on link "Move Down" at bounding box center [322, 128] width 82 height 8
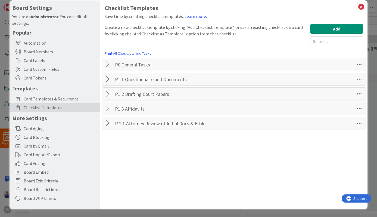
click at [210, 148] on div "Checklist Templates Save time by creating checklist templates. Learn more... Cr…" at bounding box center [233, 104] width 267 height 209
